Goal: Information Seeking & Learning: Understand process/instructions

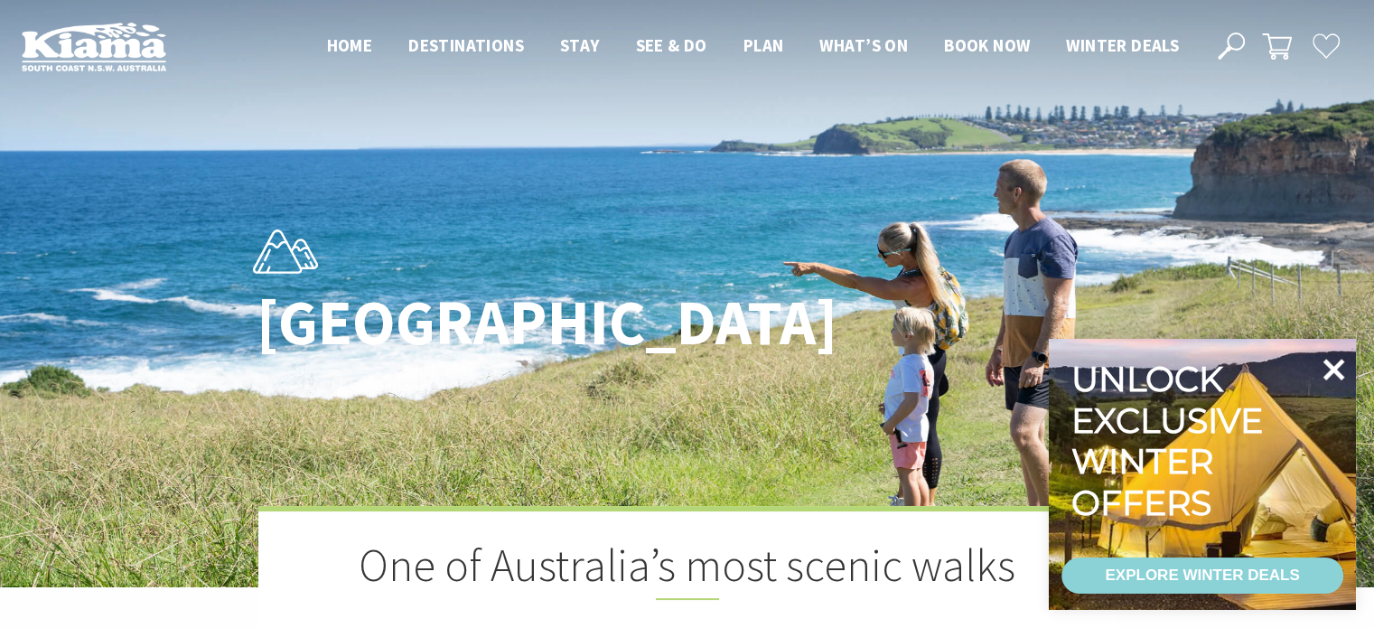
scroll to position [611, 1396]
click at [1339, 372] on icon at bounding box center [1334, 370] width 22 height 22
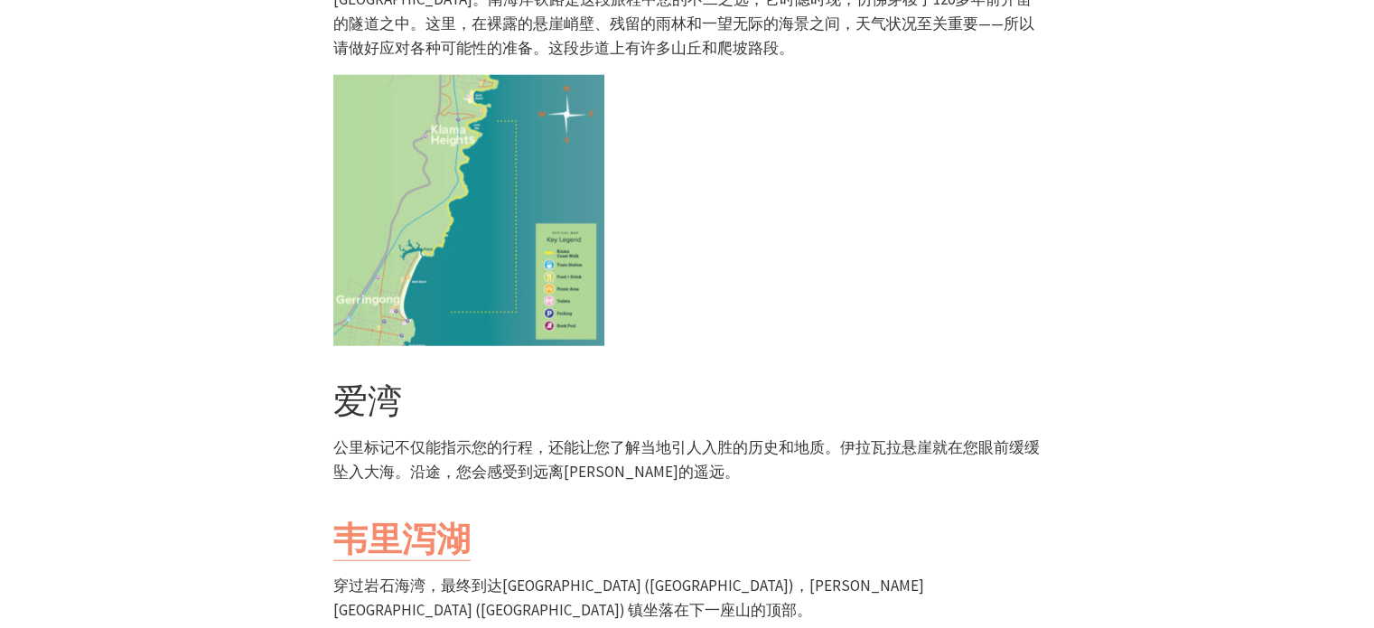
scroll to position [4777, 0]
drag, startPoint x: 495, startPoint y: 447, endPoint x: 772, endPoint y: 498, distance: 281.8
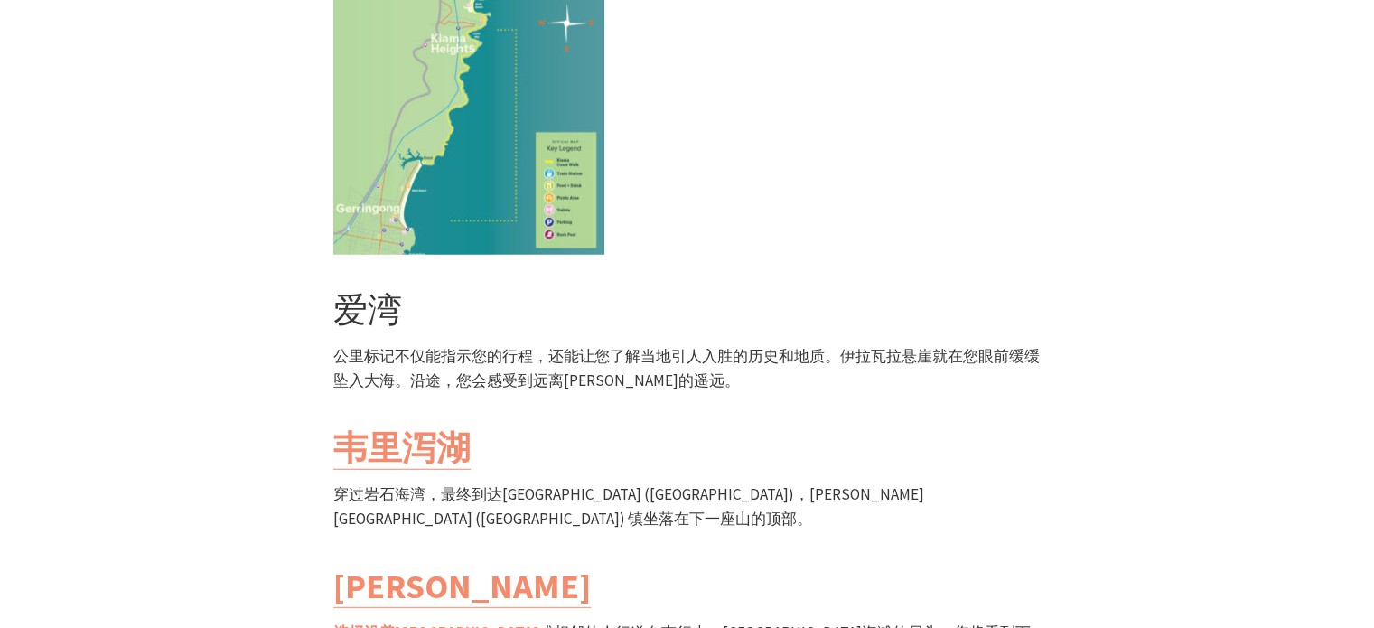
scroll to position [4858, 0]
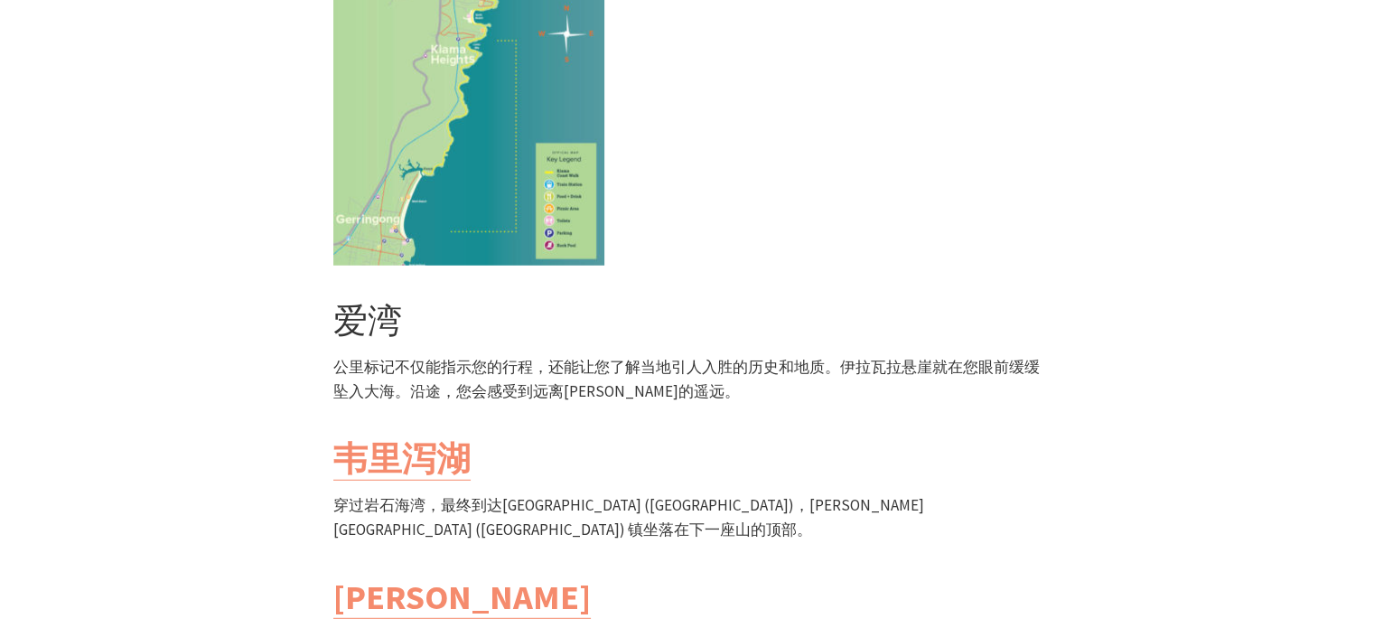
drag, startPoint x: 531, startPoint y: 362, endPoint x: 858, endPoint y: 483, distance: 348.6
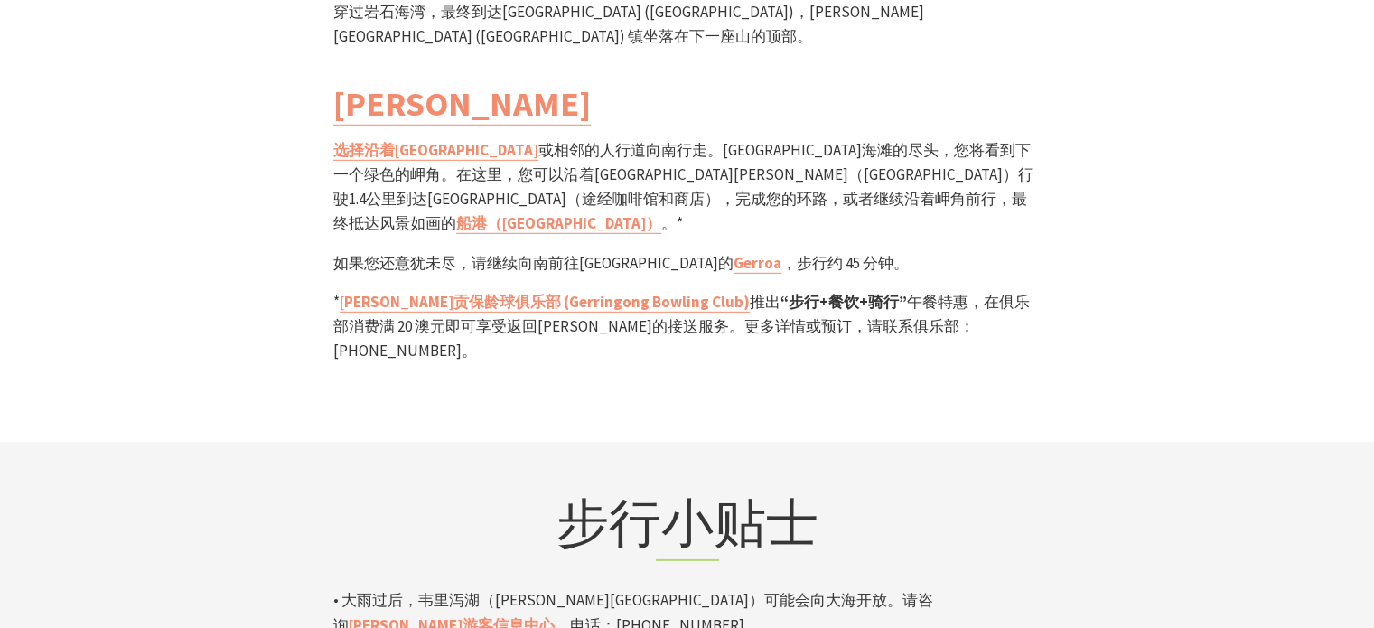
scroll to position [5355, 0]
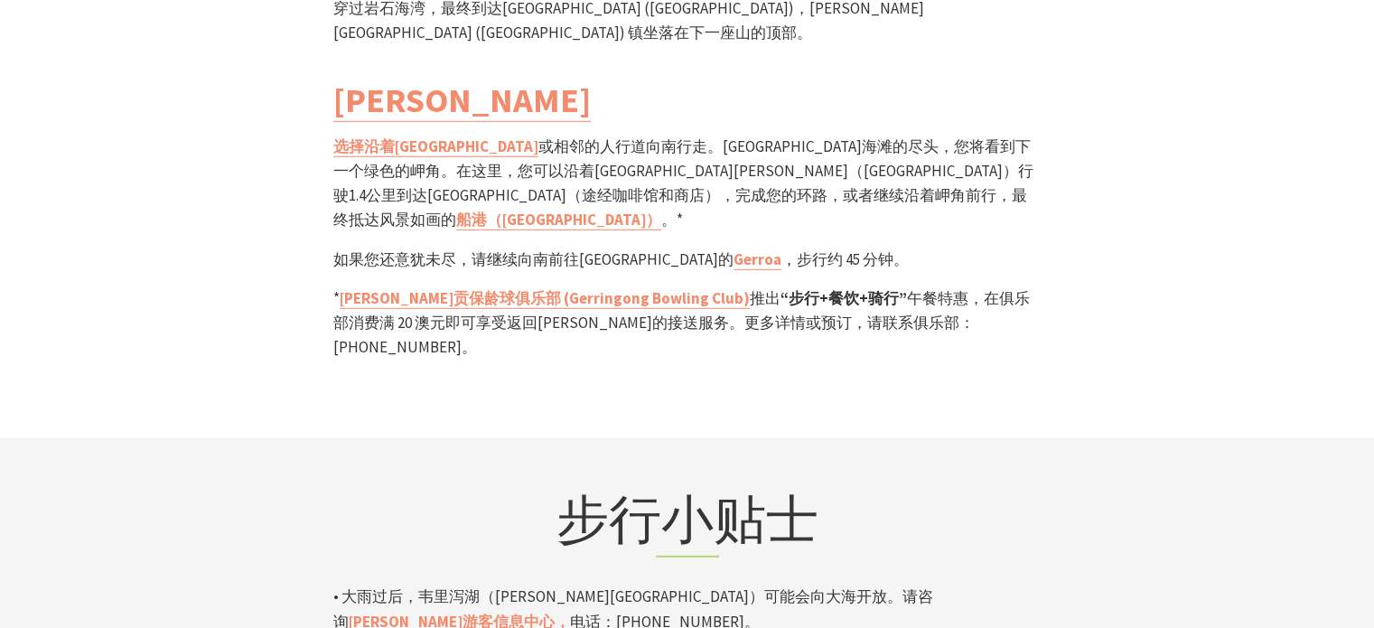
drag, startPoint x: 373, startPoint y: 290, endPoint x: 797, endPoint y: 432, distance: 446.7
click at [797, 438] on section "步行小贴士 • 大雨过后，韦里泻湖（[PERSON_NAME][GEOGRAPHIC_DATA]）可能会向大海开放。请咨询 [PERSON_NAME]游客信息…" at bounding box center [687, 634] width 1374 height 393
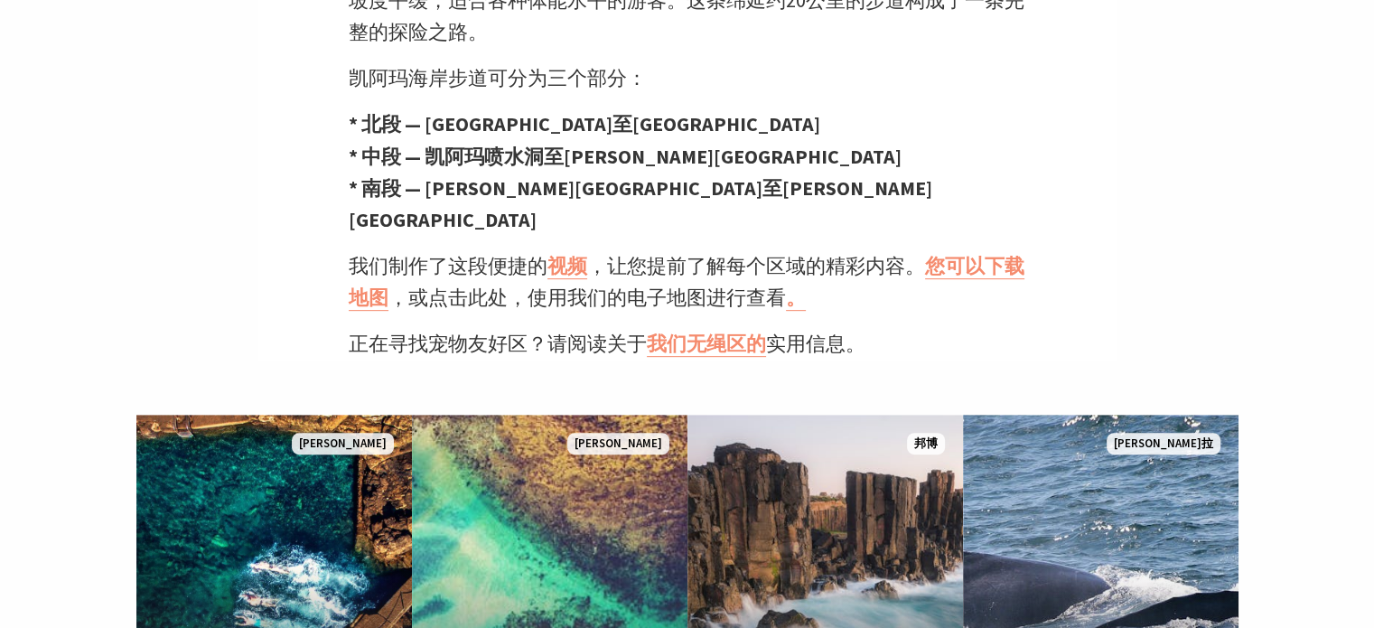
scroll to position [770, 0]
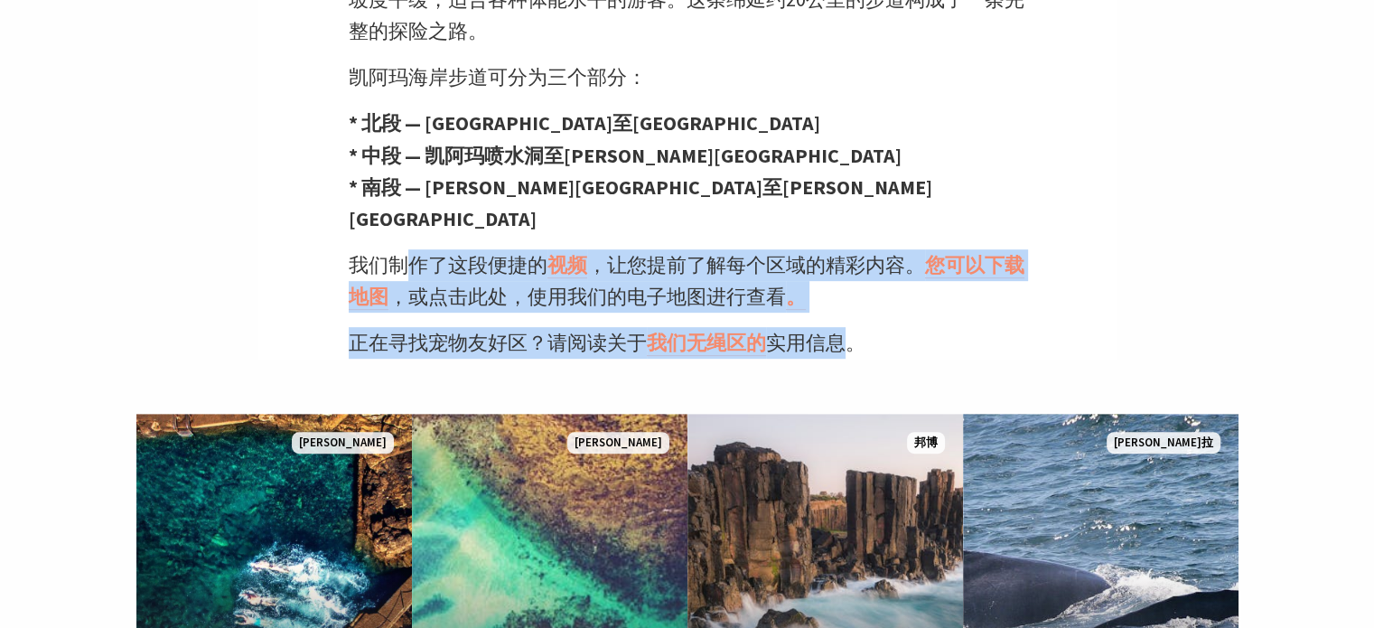
drag, startPoint x: 414, startPoint y: 200, endPoint x: 860, endPoint y: 275, distance: 452.4
click at [856, 275] on div "澳大利亚最美丽的步道之一 壮阔的海景、壮观的岩层、原始纯净的海滩。凯阿玛海岸步道分为三段，由一系列较短的步道/自行车道组成，从[GEOGRAPHIC_DATA…" at bounding box center [687, 47] width 858 height 624
click at [860, 330] on font "实用信息。" at bounding box center [815, 342] width 99 height 25
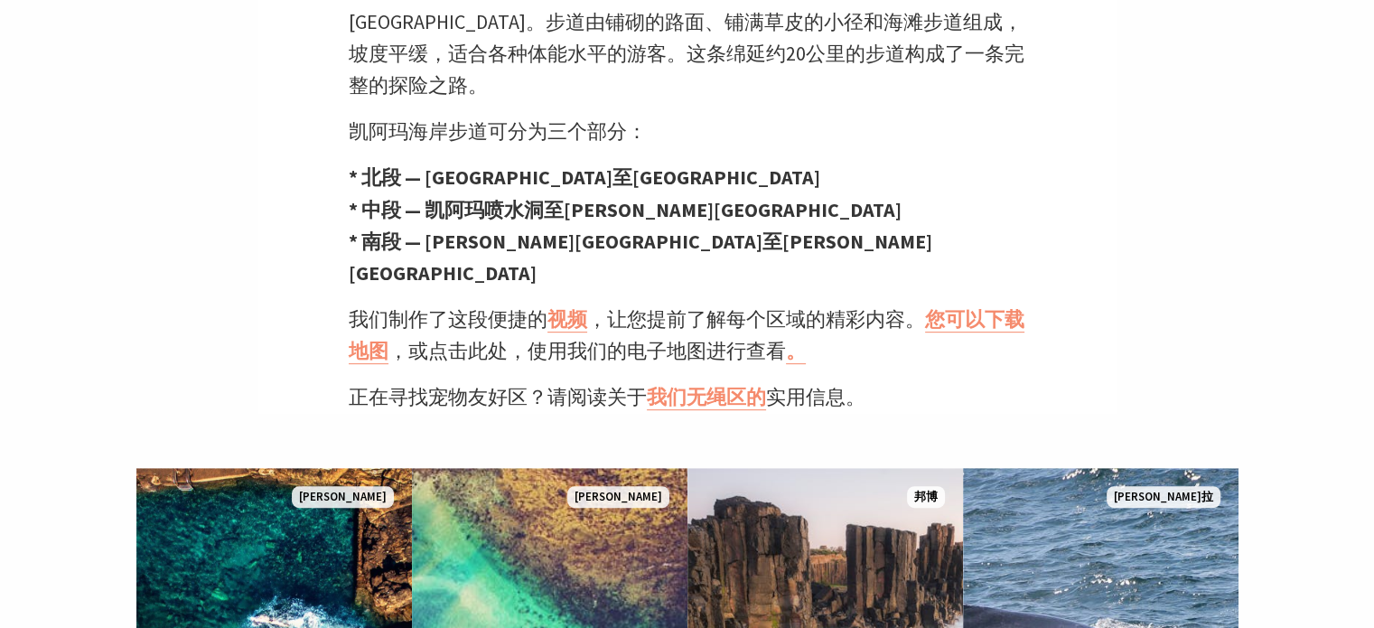
scroll to position [714, 0]
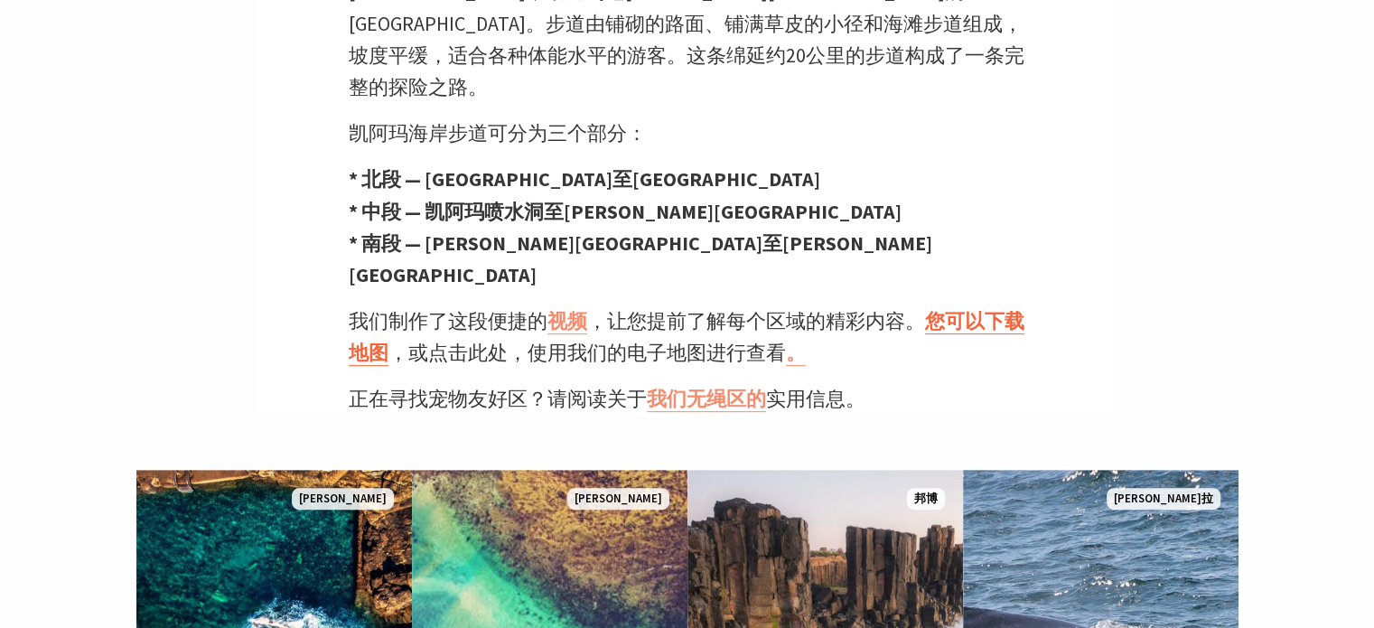
click at [974, 308] on font "您可以下载地图" at bounding box center [687, 336] width 676 height 57
click at [990, 308] on font "您可以下载地图" at bounding box center [687, 336] width 676 height 57
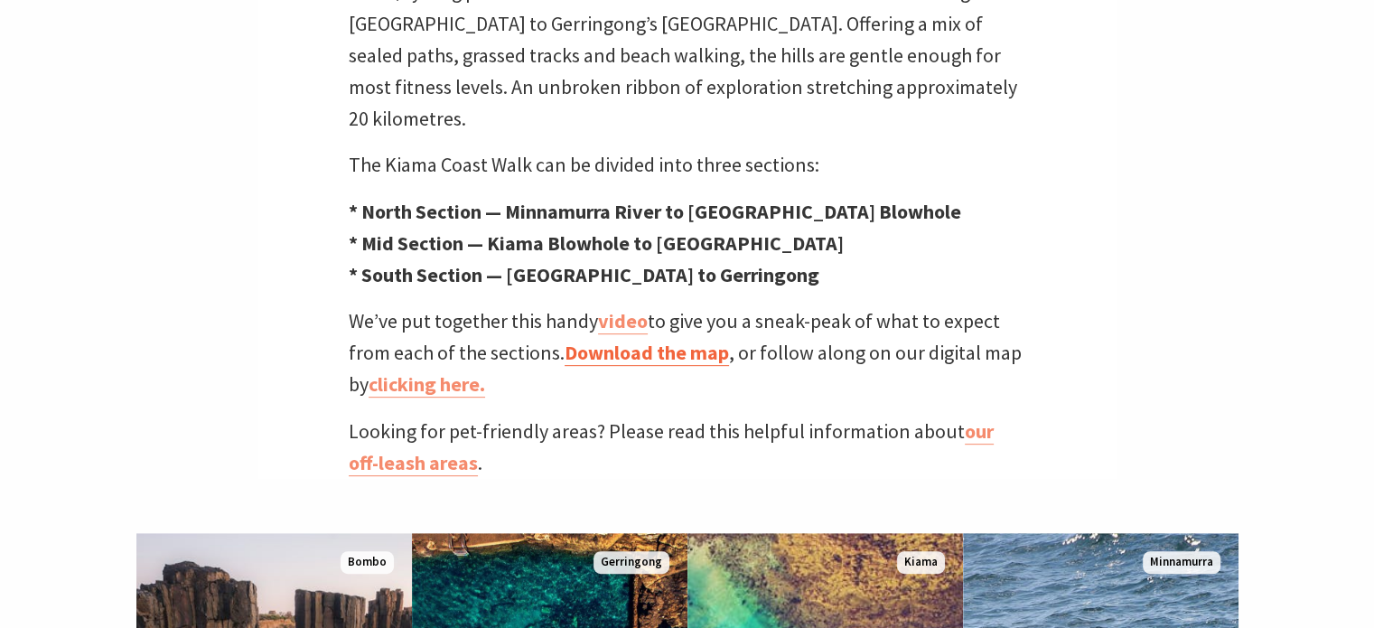
scroll to position [611, 1396]
drag, startPoint x: 195, startPoint y: 365, endPoint x: 275, endPoint y: 415, distance: 93.7
click at [264, 419] on div "One of Australia’s most scenic walks Ocean views, spectacular rock formations, …" at bounding box center [687, 134] width 858 height 687
